Goal: Transaction & Acquisition: Subscribe to service/newsletter

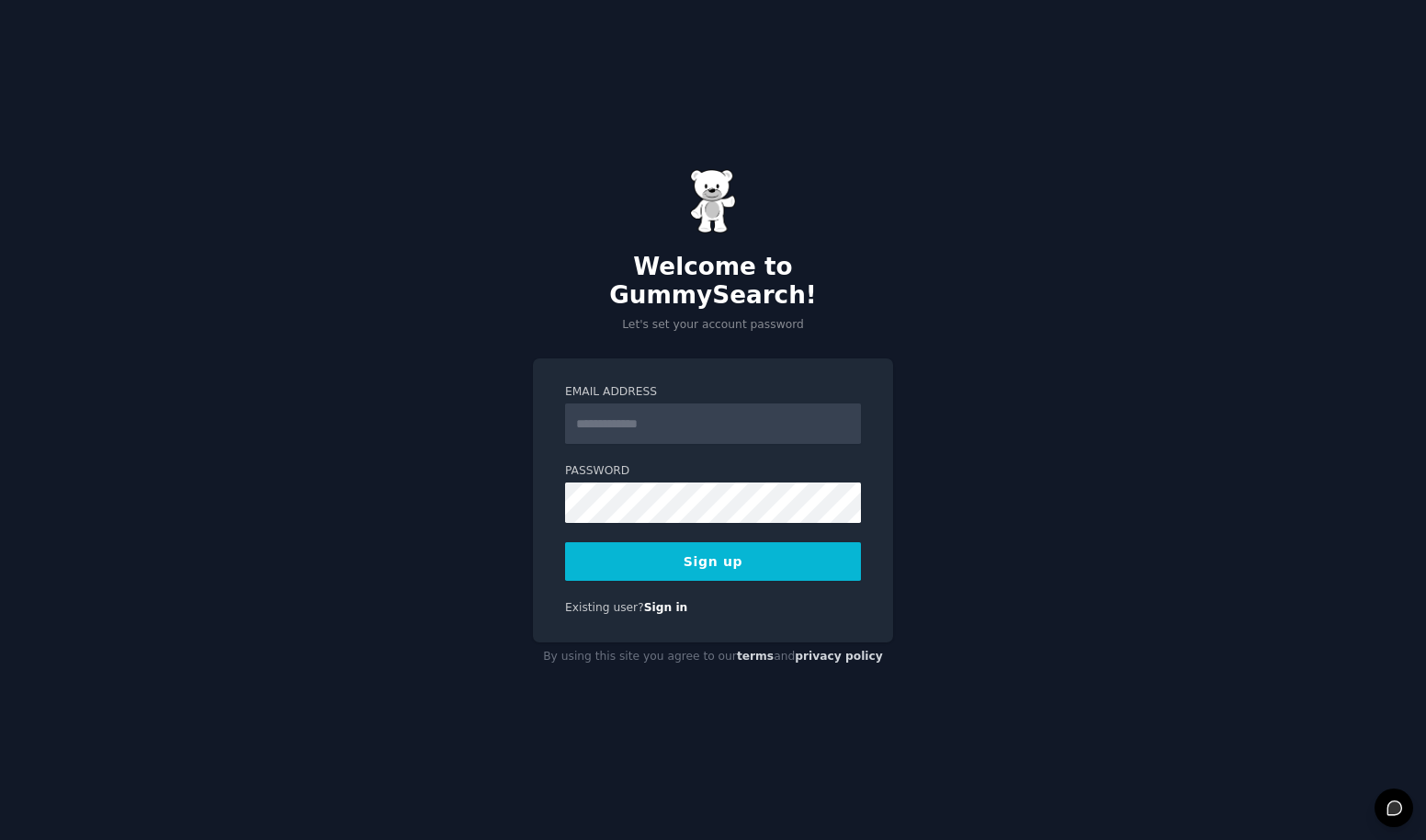
type input "**********"
click at [490, 532] on div "**********" at bounding box center [713, 420] width 1426 height 840
click at [671, 546] on button "Sign up" at bounding box center [713, 561] width 296 height 39
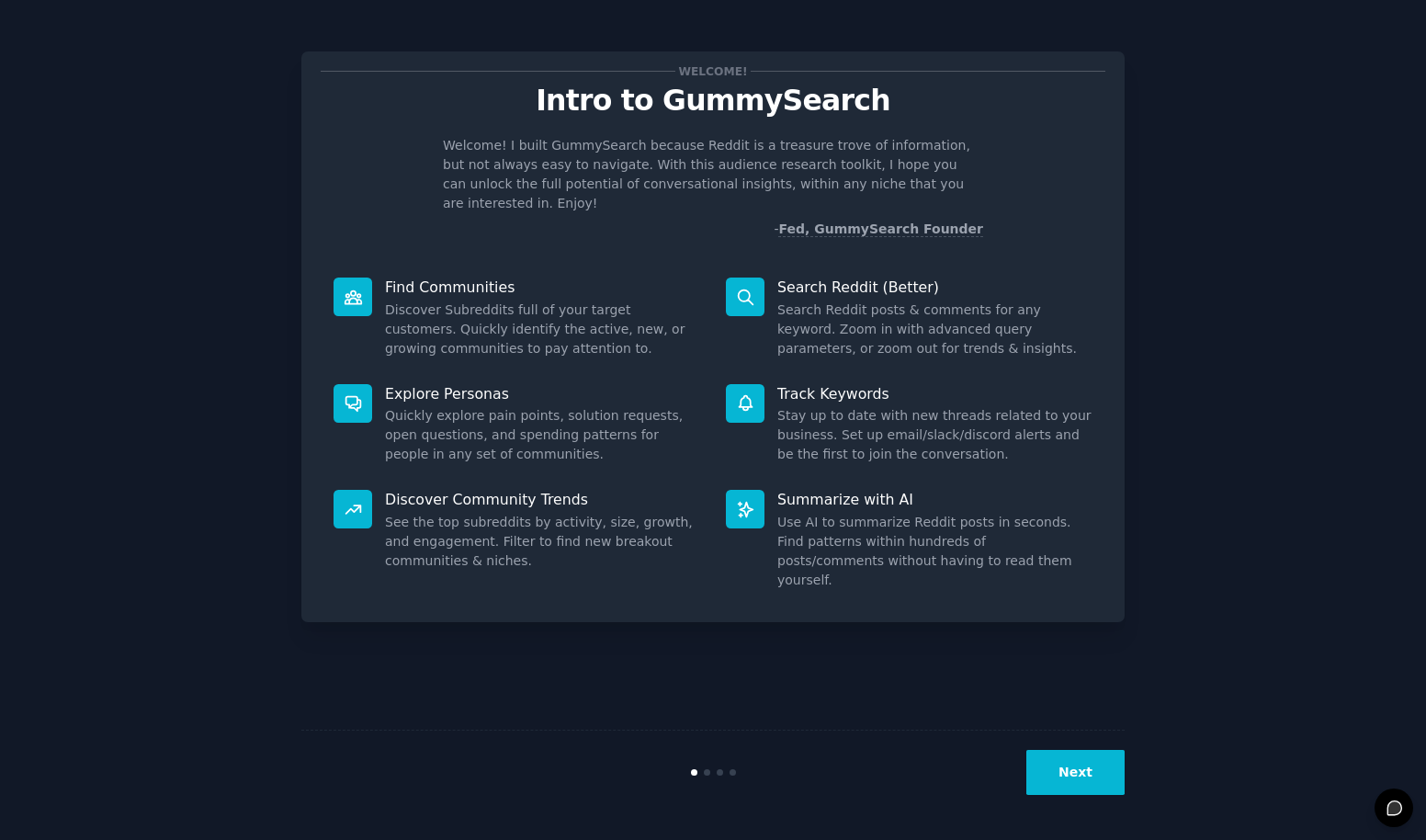
click at [1076, 773] on button "Next" at bounding box center [1075, 771] width 98 height 45
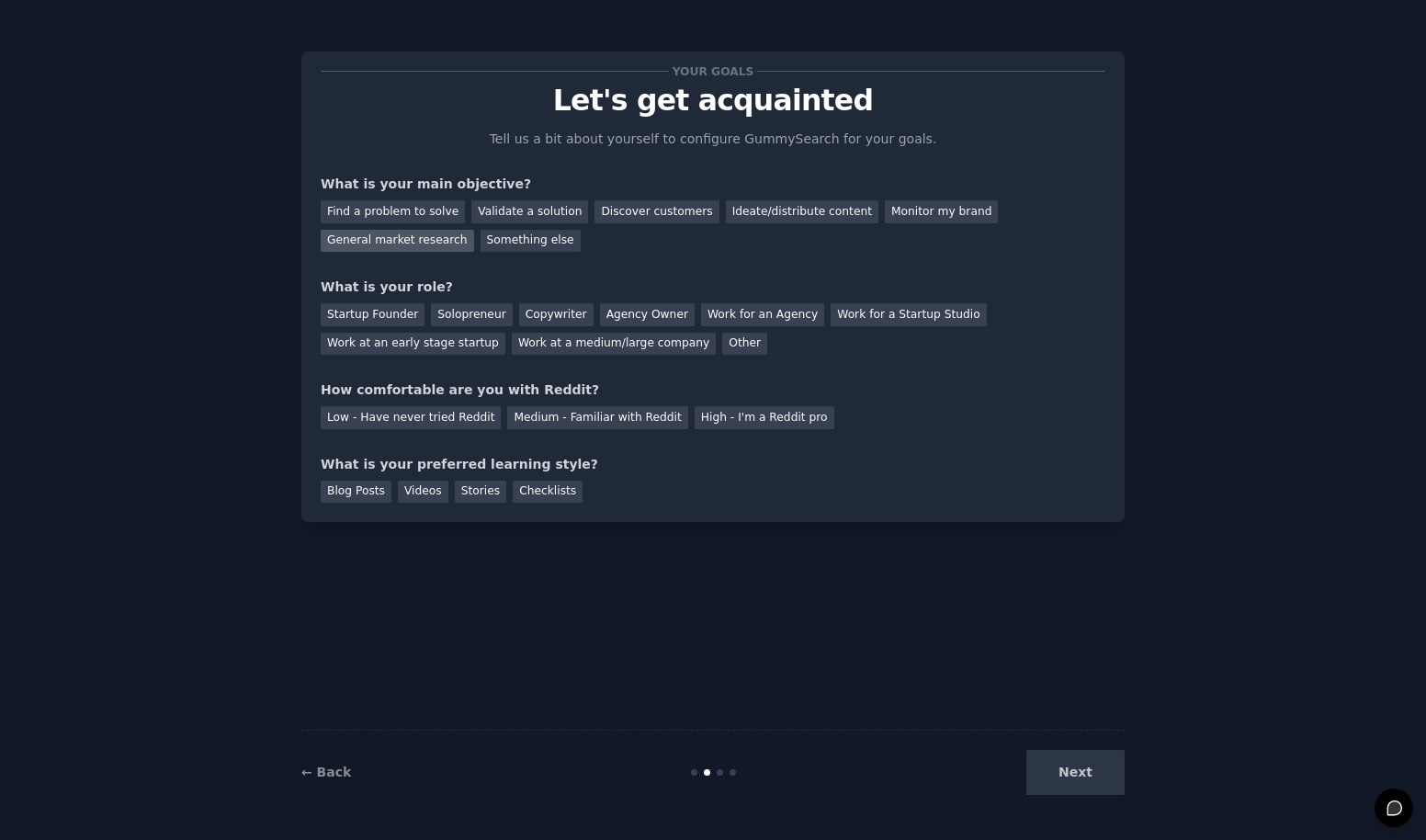
click at [397, 244] on div "General market research" at bounding box center [397, 240] width 154 height 23
click at [393, 206] on div "Find a problem to solve" at bounding box center [392, 211] width 144 height 23
click at [407, 310] on div "Startup Founder" at bounding box center [372, 314] width 104 height 23
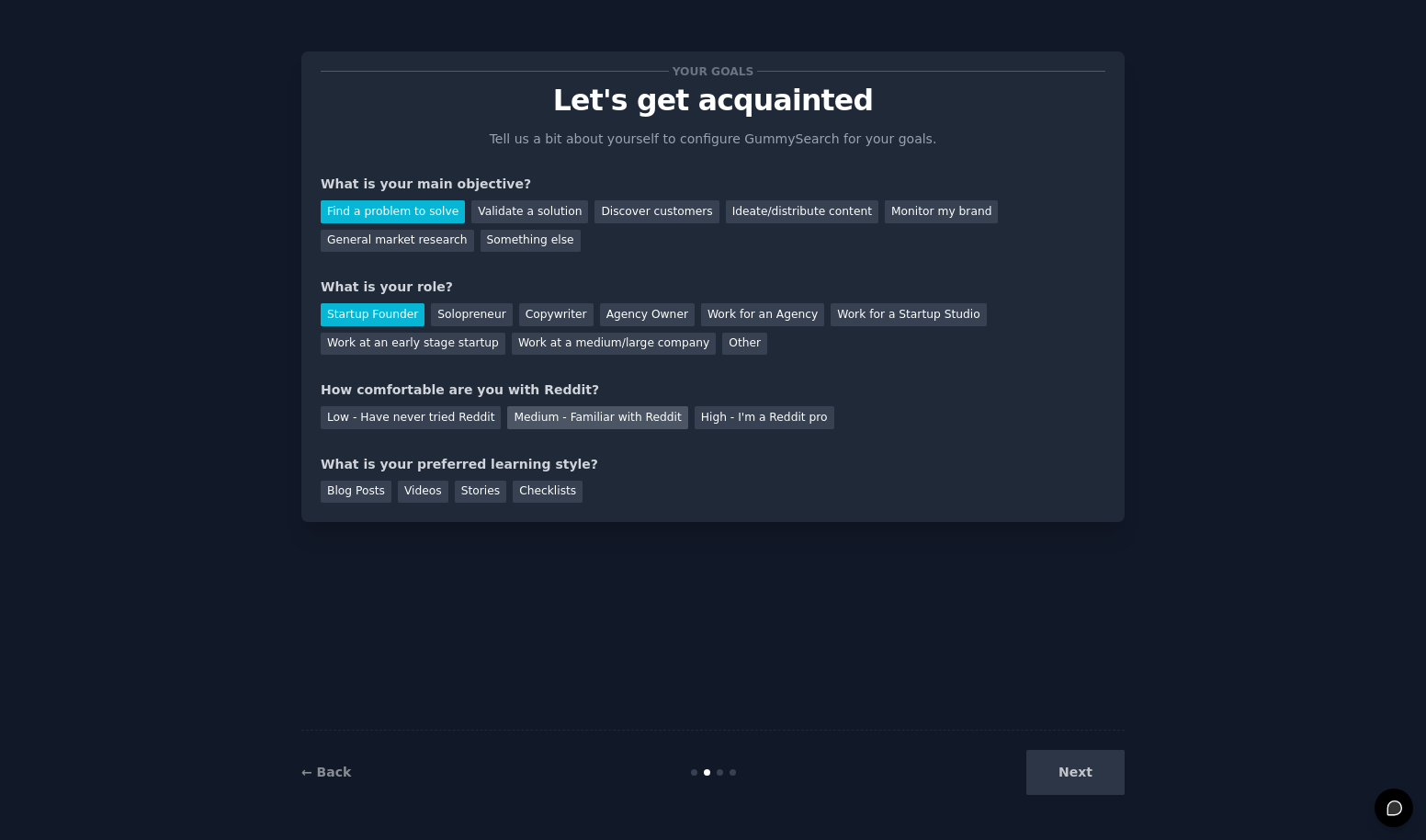
click at [530, 419] on div "Medium - Familiar with Reddit" at bounding box center [597, 417] width 180 height 23
click at [433, 491] on div "Videos" at bounding box center [423, 491] width 51 height 23
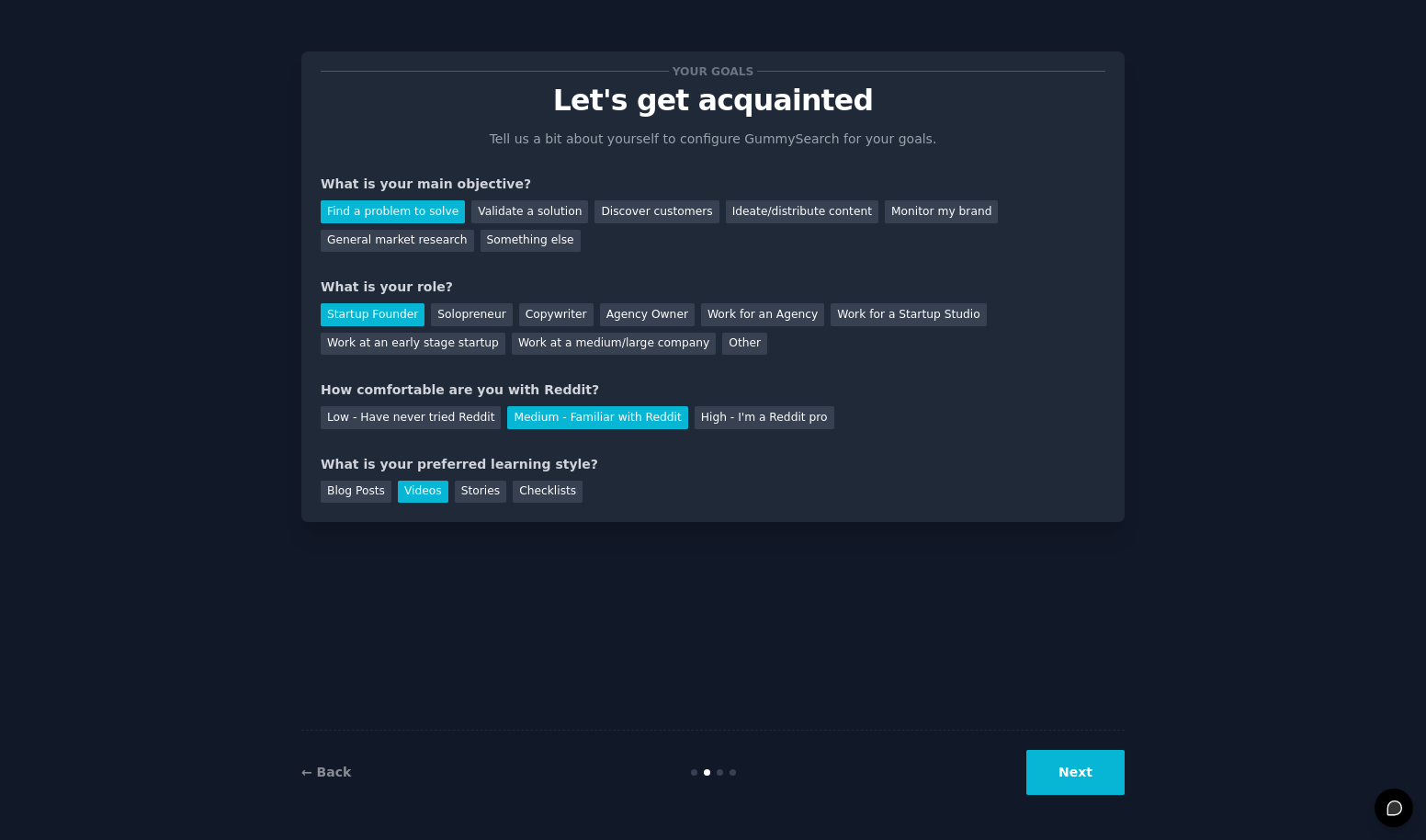
click at [1088, 759] on button "Next" at bounding box center [1075, 771] width 98 height 45
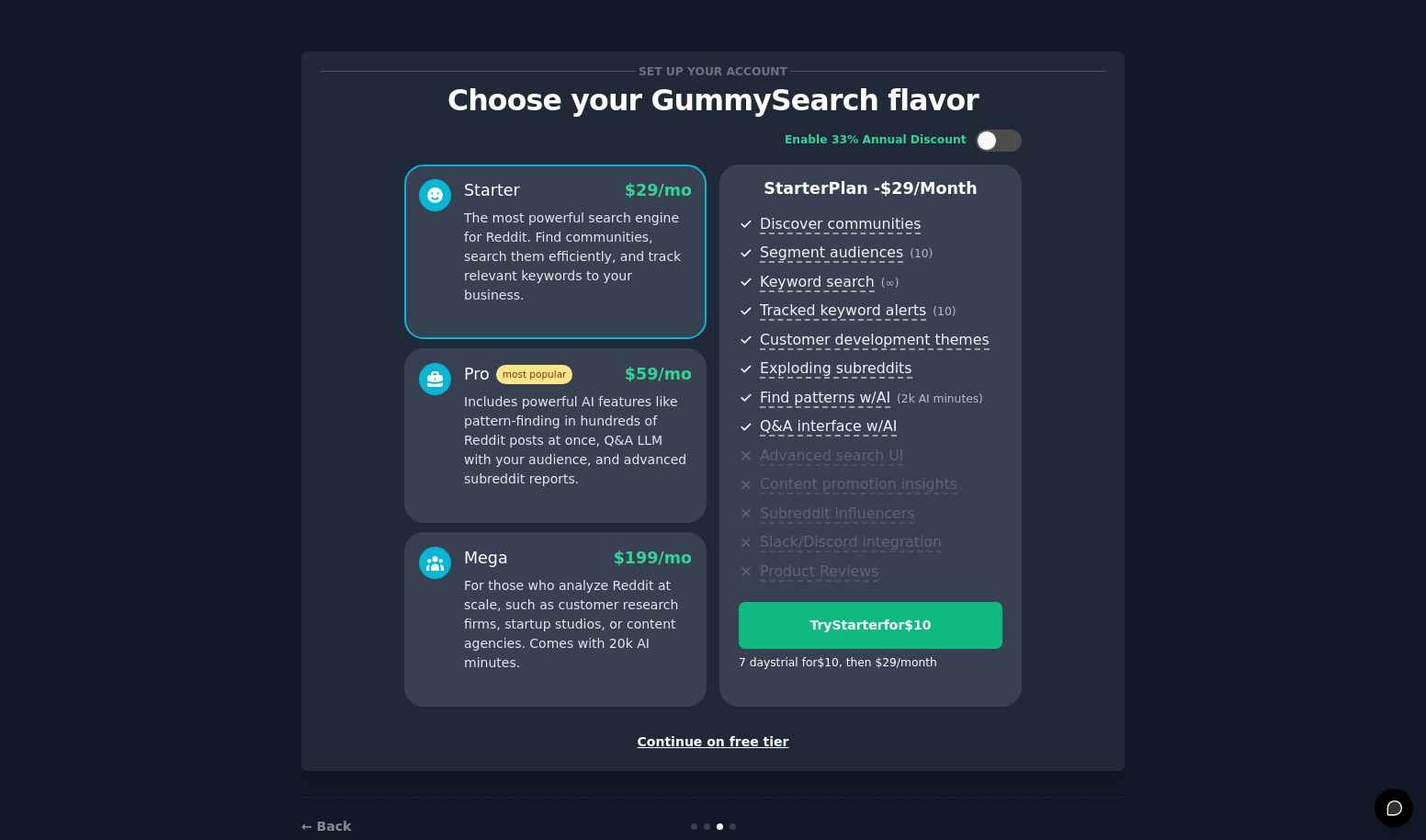
click at [692, 750] on div "Continue on free tier" at bounding box center [713, 741] width 784 height 19
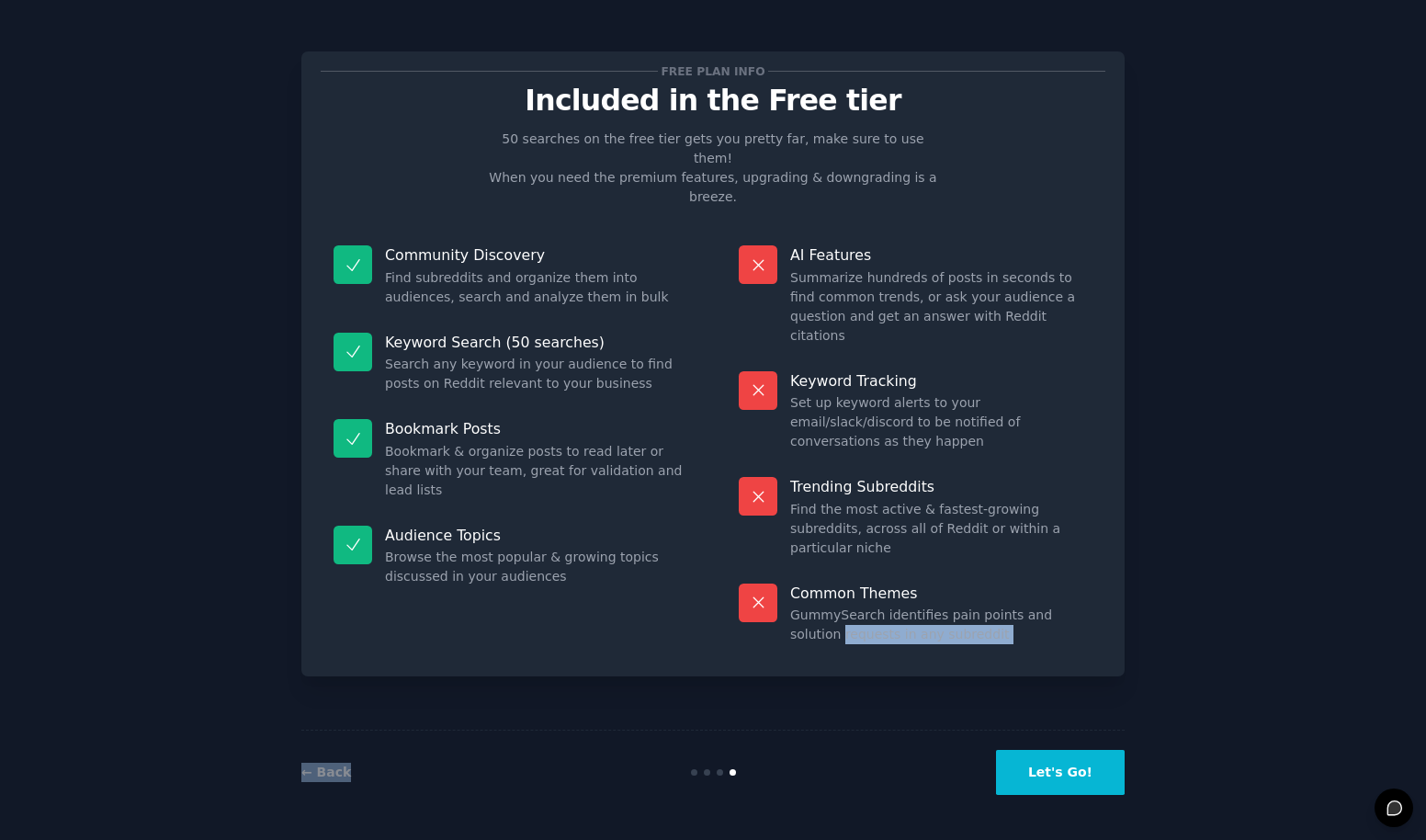
drag, startPoint x: 692, startPoint y: 750, endPoint x: 894, endPoint y: 674, distance: 215.8
click at [894, 674] on div "Free plan info Included in the Free tier 50 searches on the free tier gets you …" at bounding box center [712, 420] width 823 height 788
click at [639, 678] on div "Free plan info Included in the Free tier 50 searches on the free tier gets you …" at bounding box center [712, 420] width 823 height 788
click at [1027, 779] on button "Let's Go!" at bounding box center [1061, 771] width 129 height 45
